Goal: Information Seeking & Learning: Check status

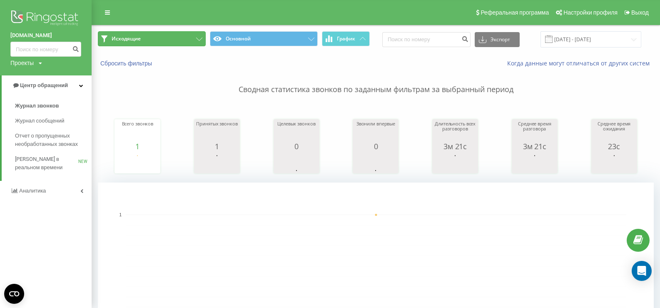
click at [154, 41] on button "Исходящие" at bounding box center [152, 38] width 108 height 15
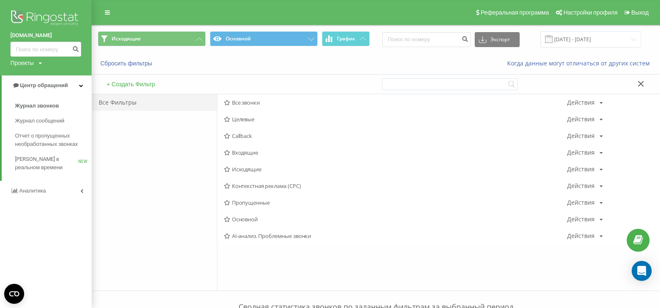
click at [247, 171] on span "Исходящие" at bounding box center [395, 169] width 343 height 6
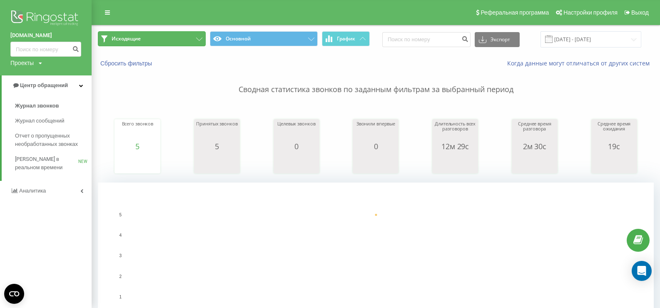
click at [157, 37] on button "Исходящие" at bounding box center [152, 38] width 108 height 15
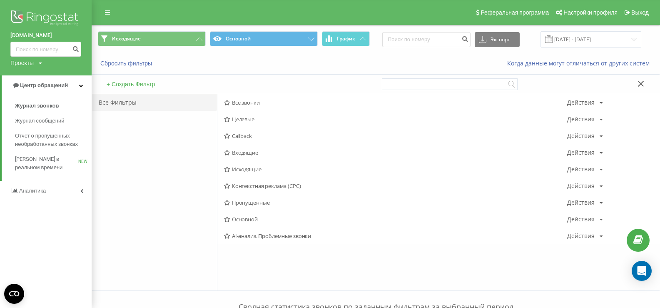
click at [244, 167] on span "Исходящие" at bounding box center [395, 169] width 343 height 6
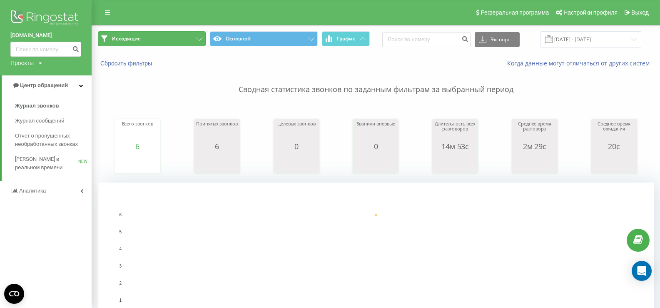
click at [127, 37] on span "Исходящие" at bounding box center [126, 38] width 29 height 7
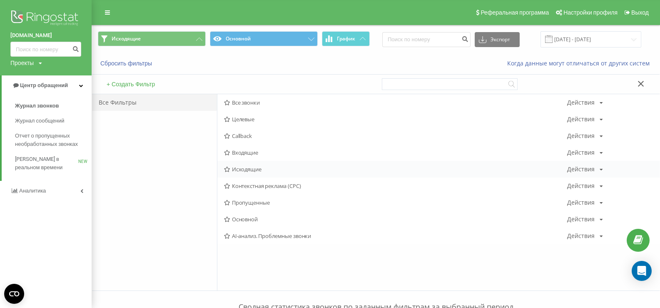
click at [267, 166] on span "Исходящие" at bounding box center [395, 169] width 343 height 6
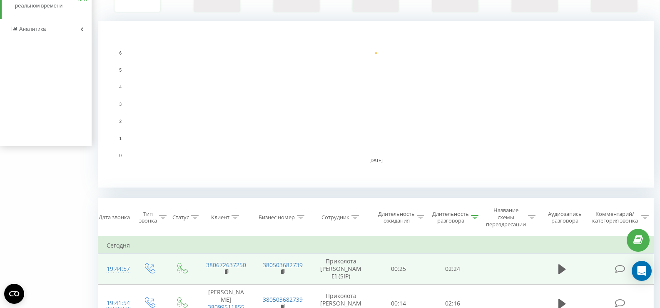
scroll to position [208, 0]
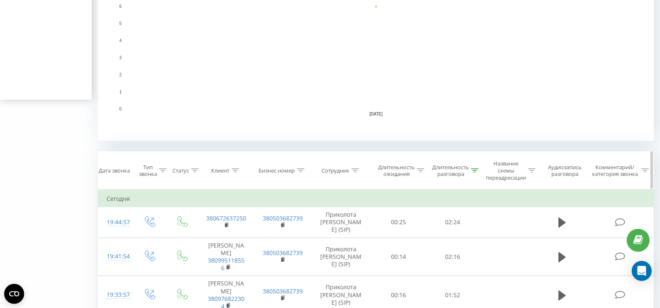
click at [476, 174] on div "Длительность разговора" at bounding box center [455, 171] width 46 height 14
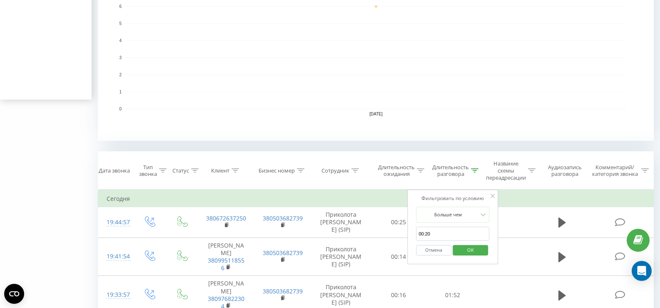
click at [479, 147] on div "Исходящие Основной График Экспорт .csv .xls .xlsx [DATE] - [DATE] Сбросить филь…" at bounding box center [376, 142] width 556 height 650
click at [465, 134] on rect "A chart." at bounding box center [376, 57] width 556 height 167
click at [435, 255] on button "Отмена" at bounding box center [433, 250] width 35 height 10
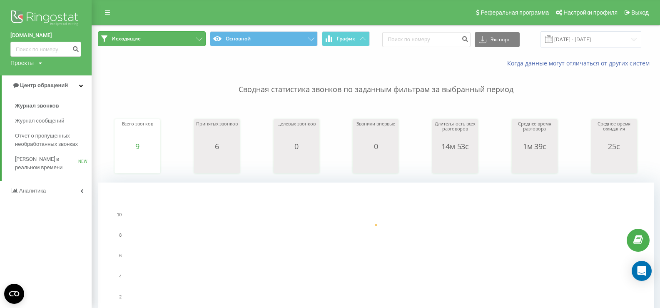
click at [178, 42] on button "Исходящие" at bounding box center [152, 38] width 108 height 15
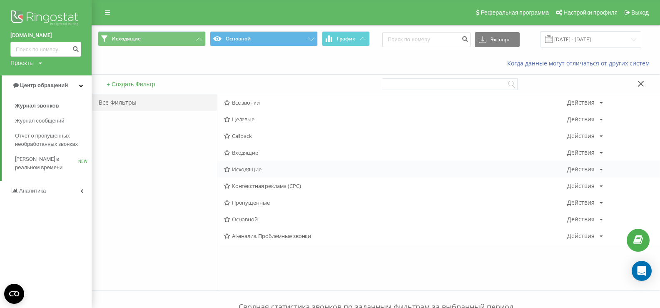
click at [246, 166] on span "Исходящие" at bounding box center [395, 169] width 343 height 6
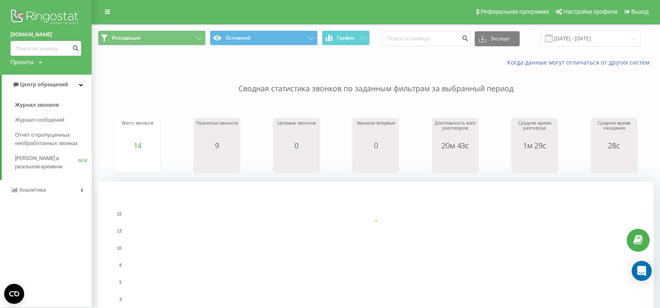
scroll to position [167, 0]
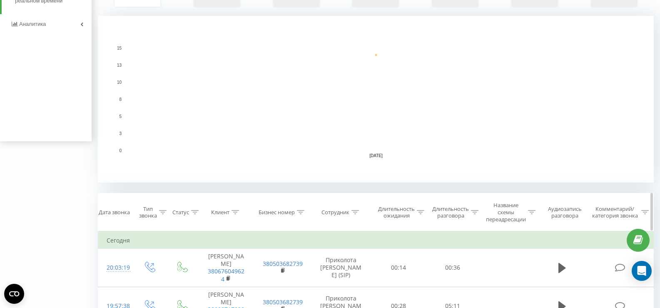
click at [480, 215] on div "Название схемы переадресации" at bounding box center [508, 212] width 56 height 21
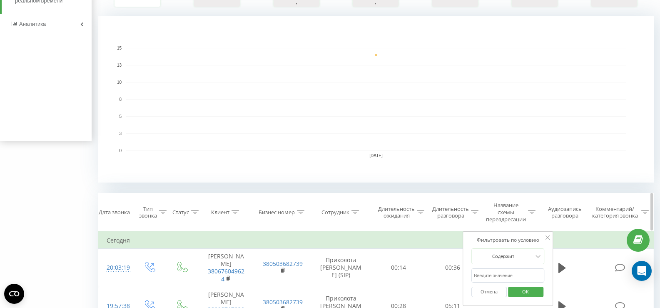
click at [477, 213] on icon at bounding box center [474, 212] width 7 height 4
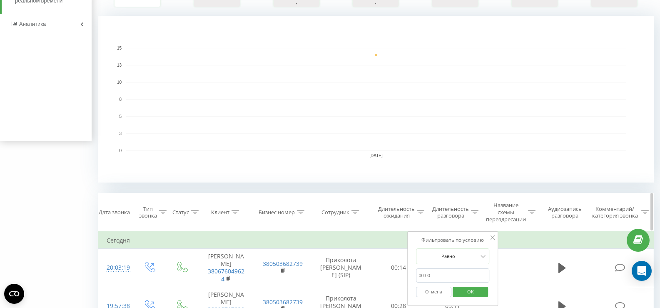
click at [473, 212] on icon at bounding box center [474, 212] width 7 height 4
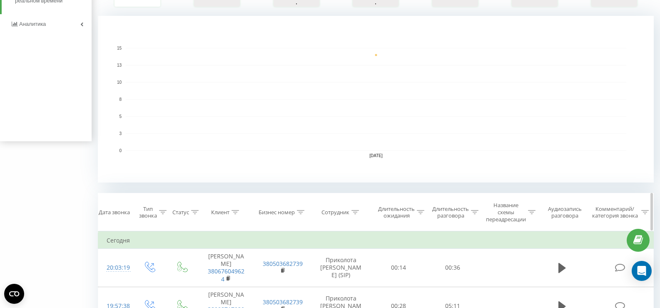
click at [471, 213] on icon at bounding box center [474, 212] width 7 height 4
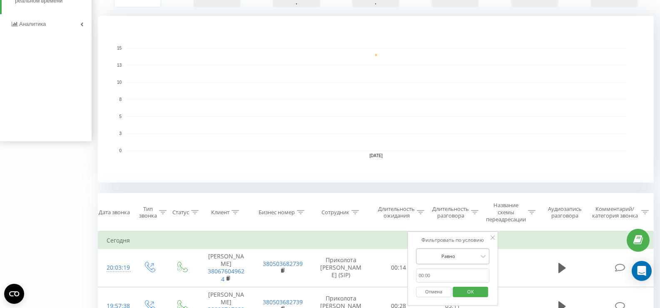
scroll to position [207, 0]
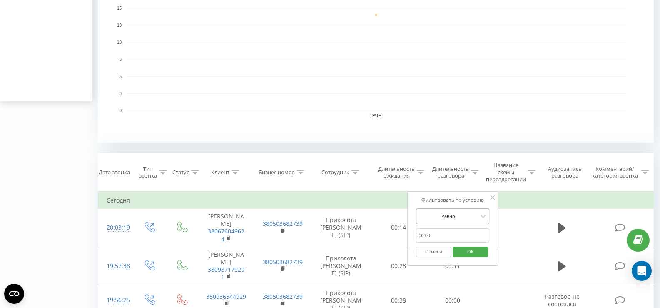
click at [459, 224] on div "Равно" at bounding box center [452, 216] width 73 height 16
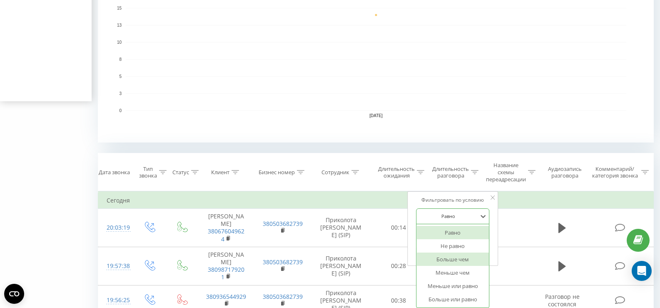
click at [450, 256] on div "Больше чем" at bounding box center [452, 258] width 72 height 13
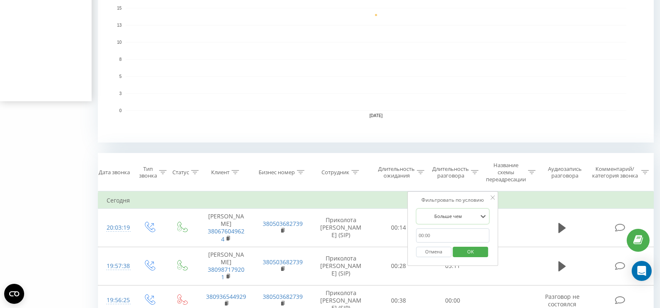
click at [450, 234] on input "text" at bounding box center [452, 235] width 73 height 15
type input "00:20"
click at [462, 253] on span "OK" at bounding box center [470, 251] width 23 height 13
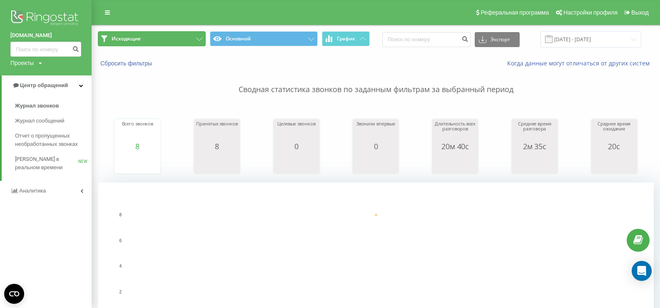
click at [194, 35] on button "Исходящие" at bounding box center [152, 38] width 108 height 15
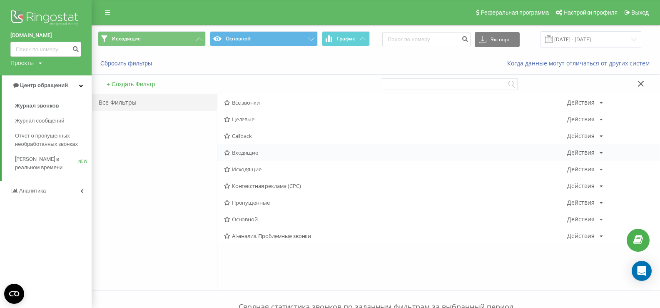
click at [257, 147] on div "Входящие Действия Редактировать Копировать Удалить По умолчанию Поделиться" at bounding box center [438, 152] width 442 height 17
click at [253, 152] on span "Входящие" at bounding box center [395, 152] width 343 height 6
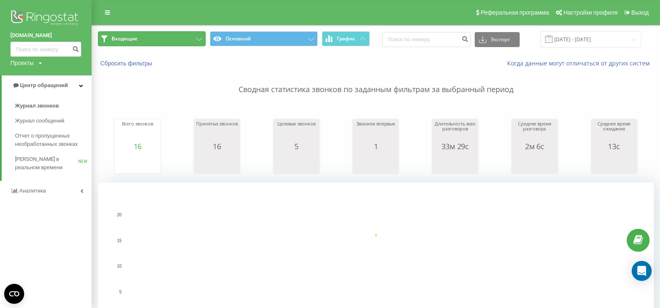
click at [181, 37] on button "Входящие" at bounding box center [152, 38] width 108 height 15
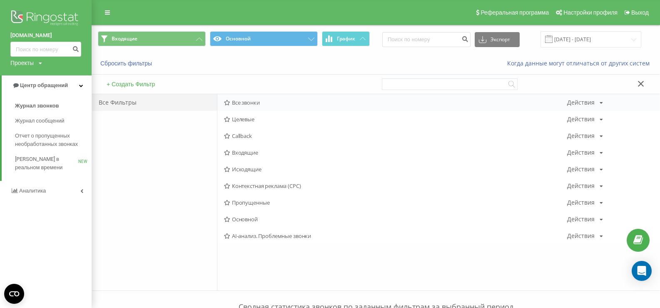
click at [243, 105] on span "Все звонки" at bounding box center [395, 103] width 343 height 6
